Goal: Entertainment & Leisure: Browse casually

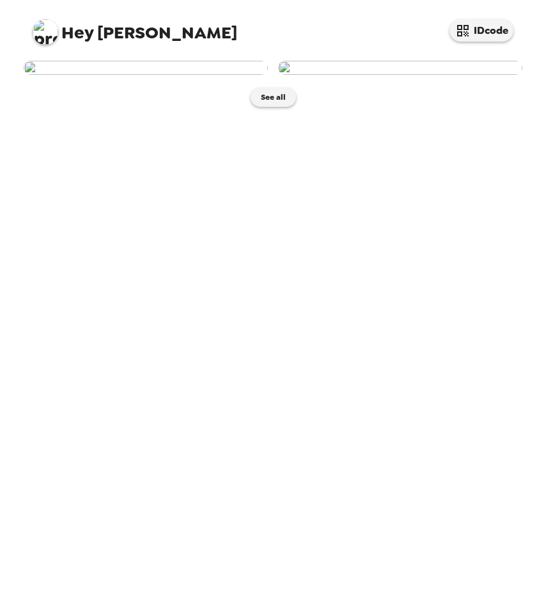
click at [190, 75] on img at bounding box center [146, 68] width 244 height 14
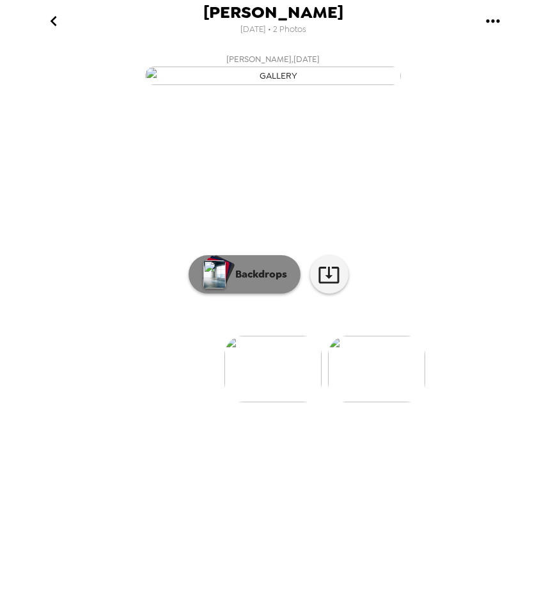
click at [273, 282] on p "Backdrops" at bounding box center [258, 274] width 58 height 15
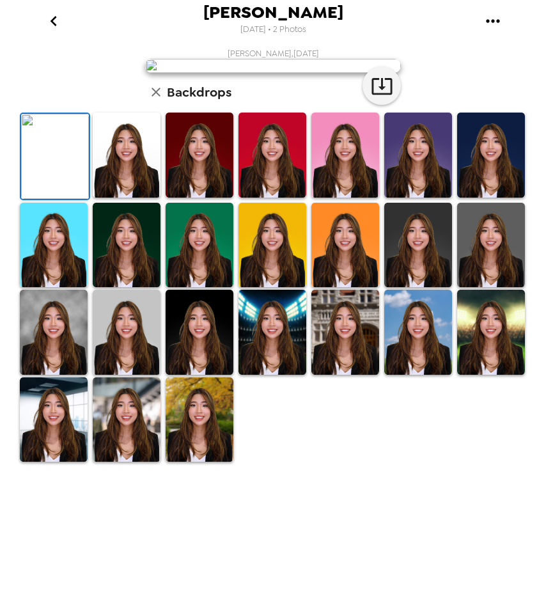
click at [66, 375] on img at bounding box center [54, 332] width 68 height 85
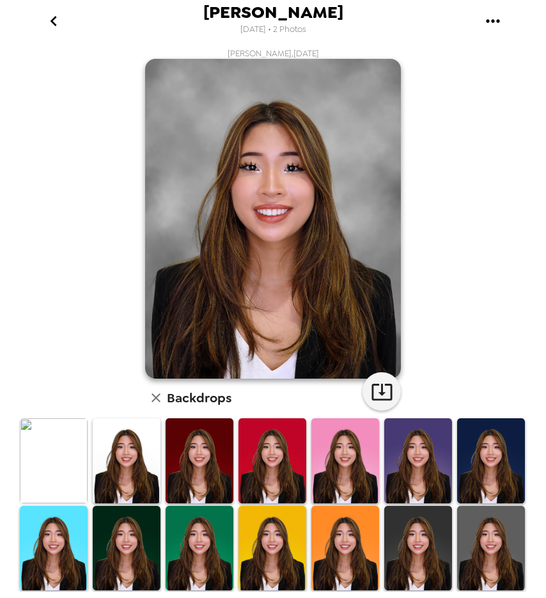
click at [127, 449] on img at bounding box center [127, 460] width 68 height 85
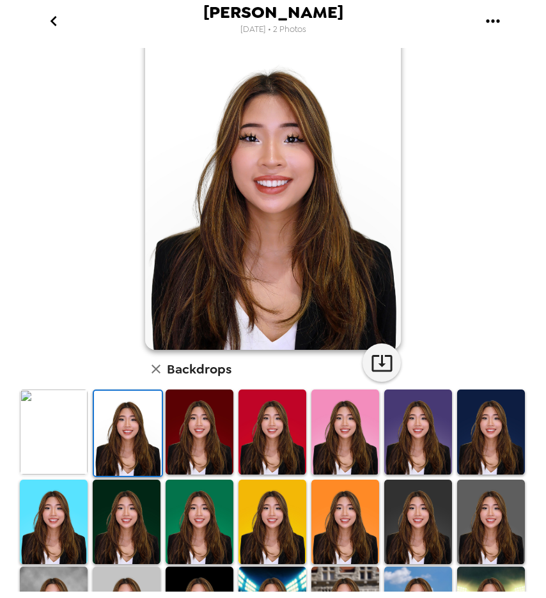
scroll to position [29, 0]
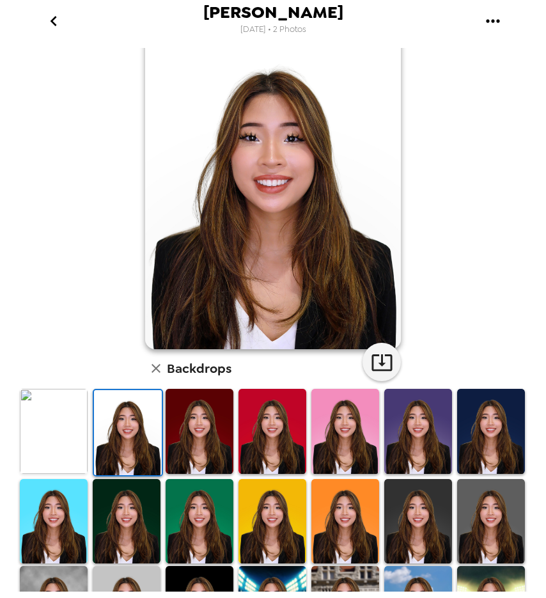
click at [68, 421] on img at bounding box center [54, 431] width 68 height 85
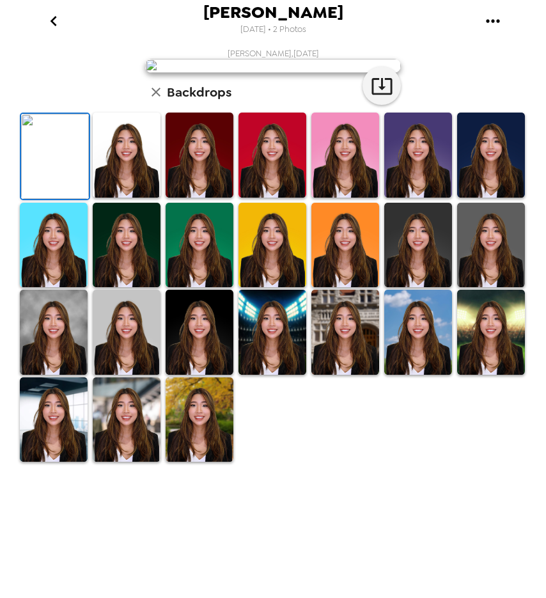
click at [166, 198] on img at bounding box center [200, 155] width 68 height 85
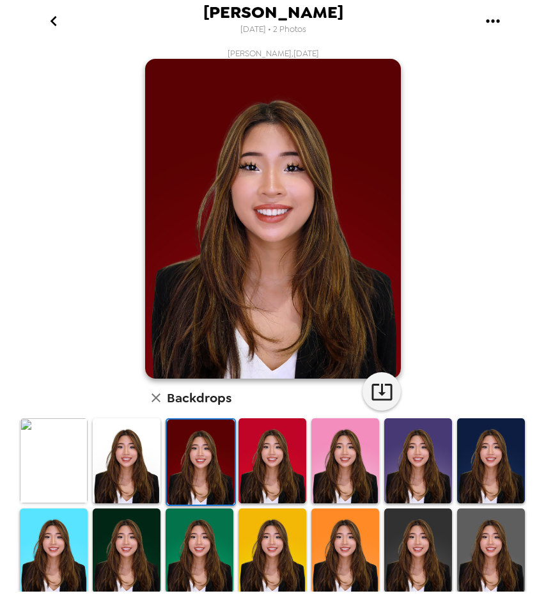
scroll to position [1, 0]
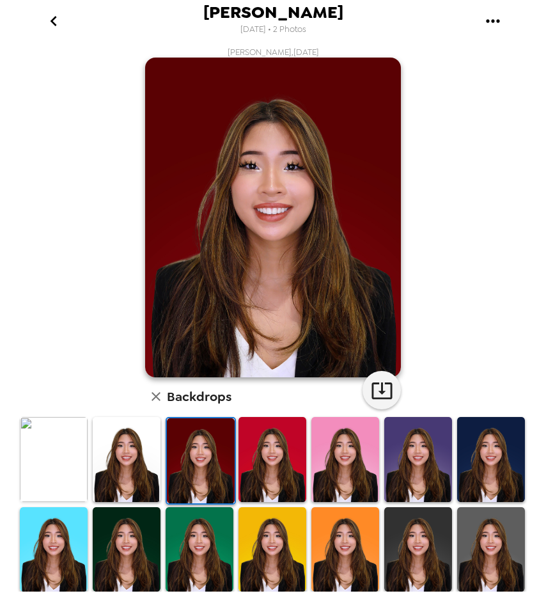
click at [326, 465] on img at bounding box center [345, 459] width 68 height 85
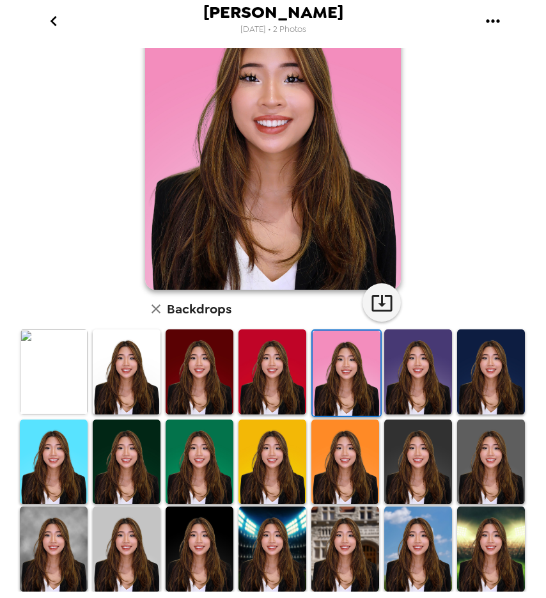
scroll to position [89, 0]
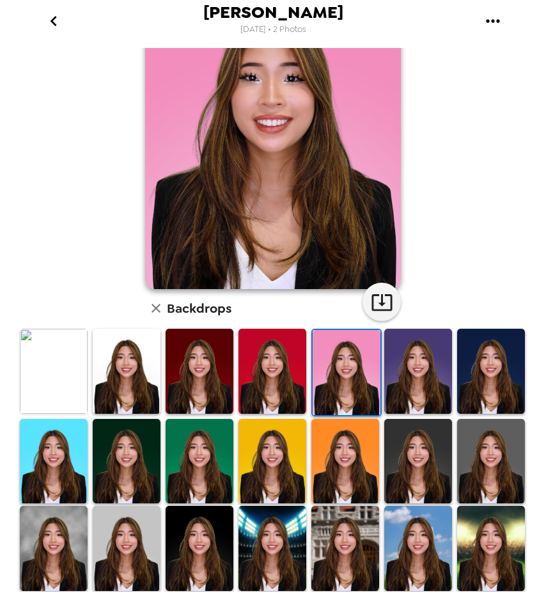
click at [418, 484] on img at bounding box center [418, 461] width 68 height 85
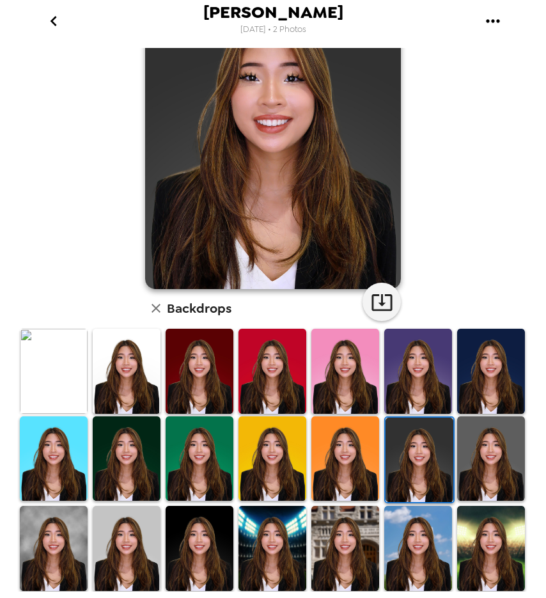
scroll to position [0, 0]
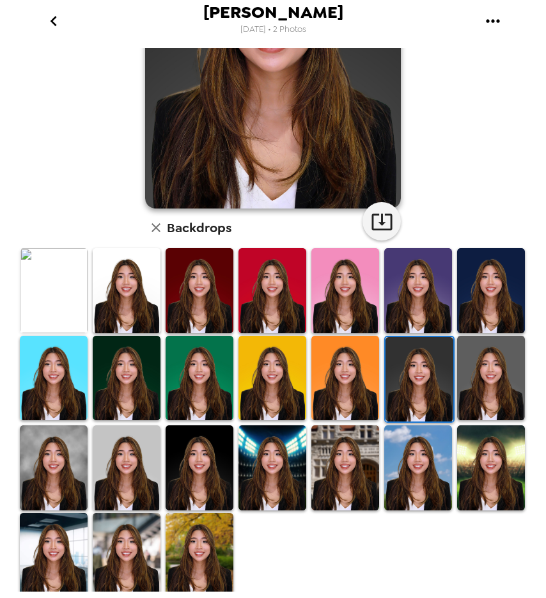
click at [464, 470] on img at bounding box center [491, 467] width 68 height 85
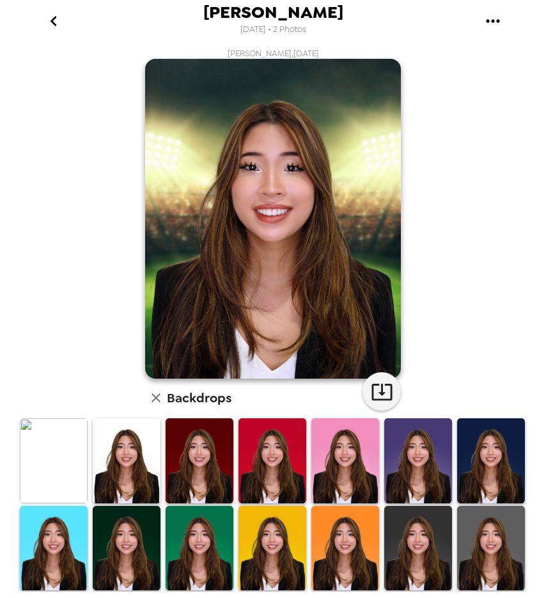
scroll to position [170, 0]
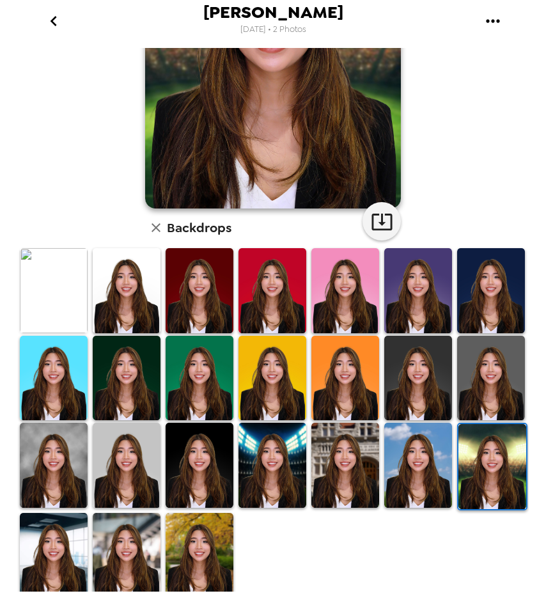
click at [321, 481] on img at bounding box center [345, 465] width 68 height 85
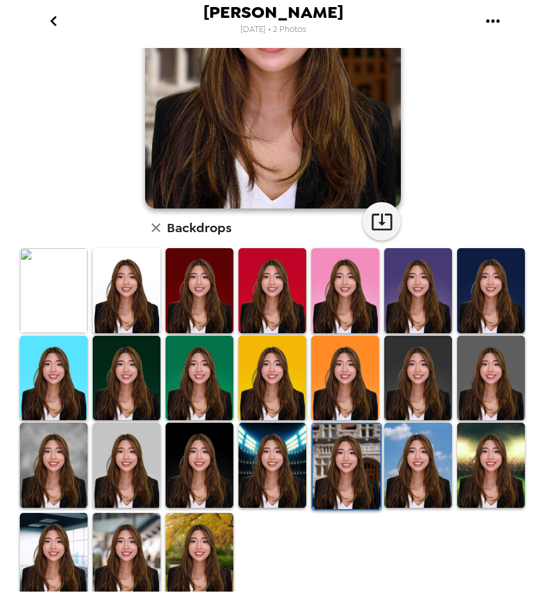
click at [119, 306] on img at bounding box center [127, 290] width 68 height 85
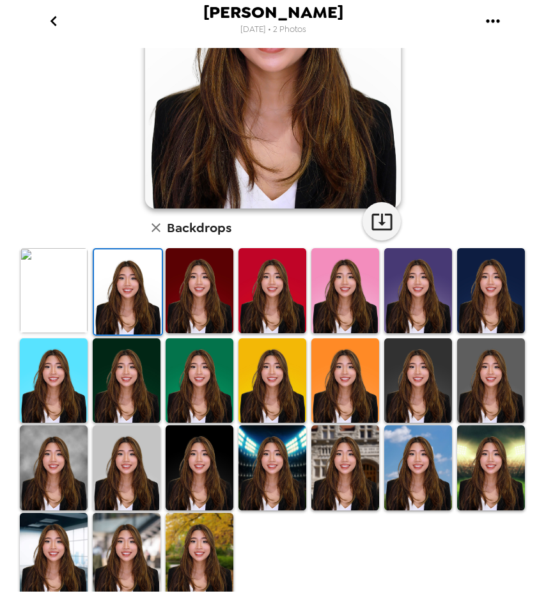
scroll to position [0, 0]
click at [205, 540] on img at bounding box center [200, 555] width 68 height 85
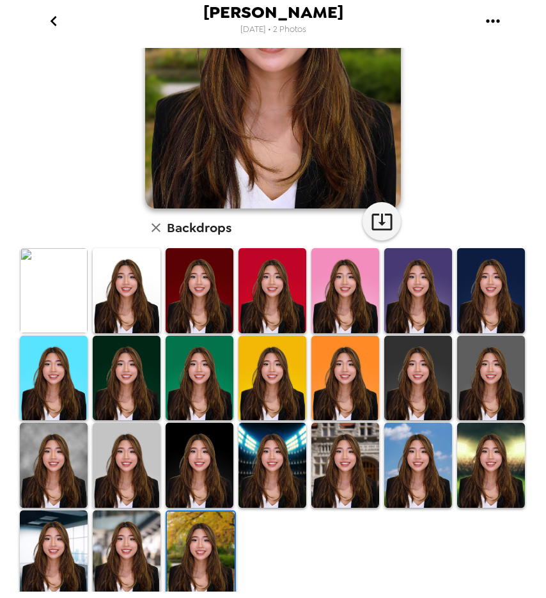
click at [142, 532] on img at bounding box center [127, 552] width 68 height 85
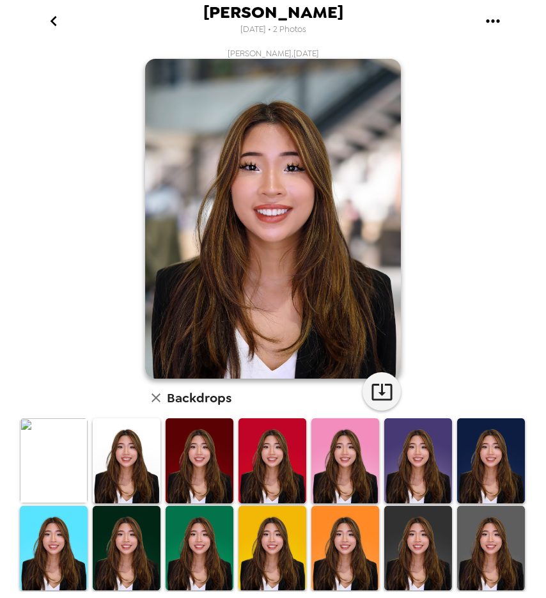
scroll to position [170, 0]
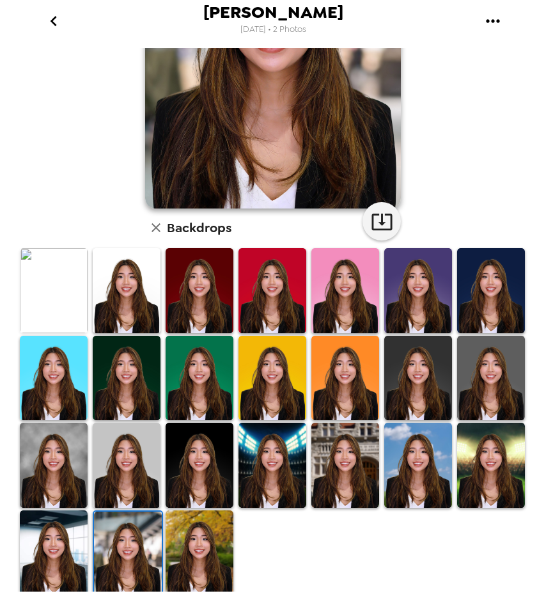
click at [38, 553] on img at bounding box center [54, 552] width 68 height 85
